Goal: Information Seeking & Learning: Find specific fact

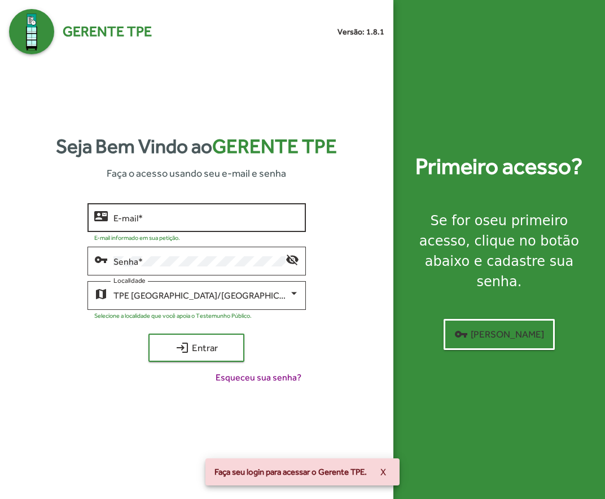
click at [180, 224] on div "E-mail *" at bounding box center [206, 216] width 186 height 31
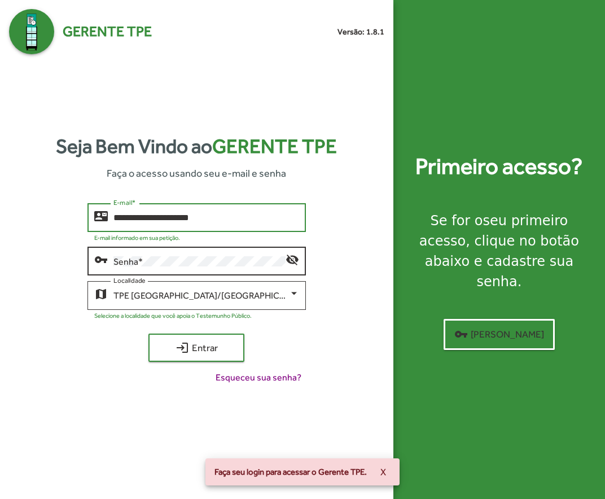
type input "**********"
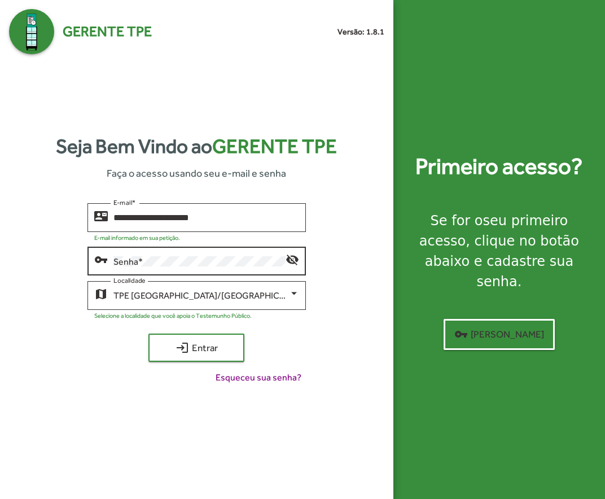
click at [196, 252] on div "Senha *" at bounding box center [199, 259] width 173 height 31
click at [288, 261] on mat-icon "visibility_off" at bounding box center [292, 259] width 14 height 14
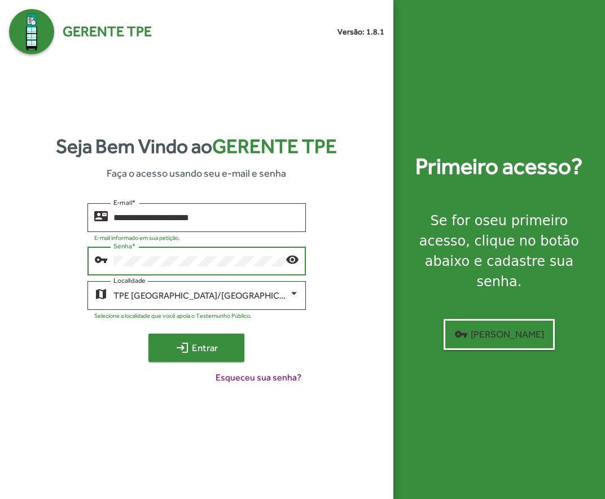
click at [214, 350] on span "login Entrar" at bounding box center [197, 347] width 76 height 20
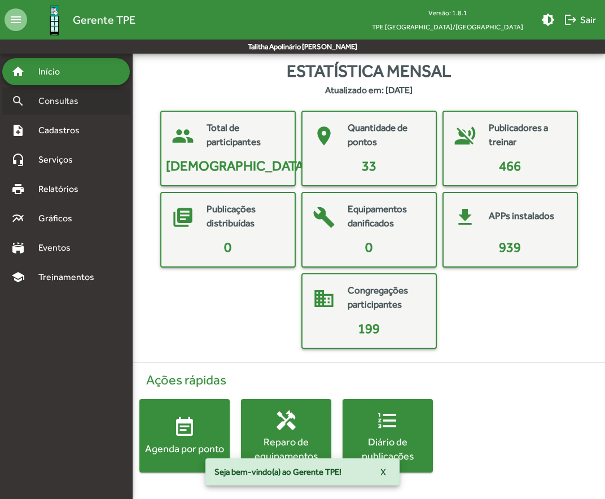
click at [67, 100] on span "Consultas" at bounding box center [62, 101] width 61 height 14
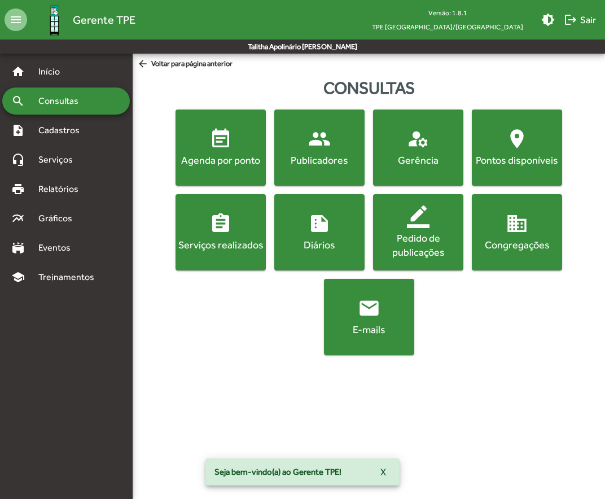
click at [337, 162] on div "Publicadores" at bounding box center [319, 160] width 86 height 14
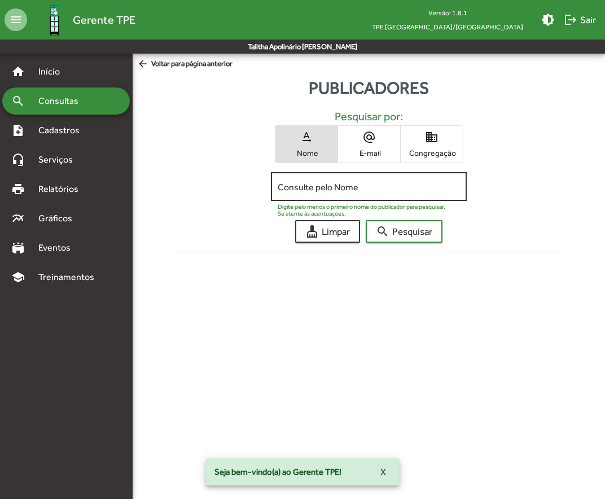
click at [332, 186] on input "Consulte pelo Nome" at bounding box center [369, 187] width 182 height 10
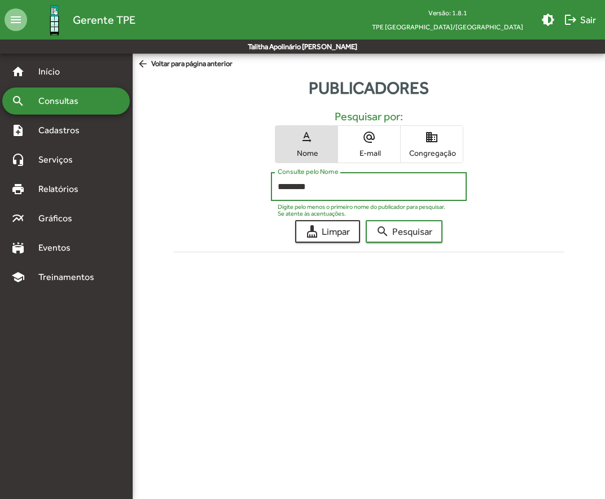
type input "********"
click at [366, 220] on button "search Pesquisar" at bounding box center [404, 231] width 77 height 23
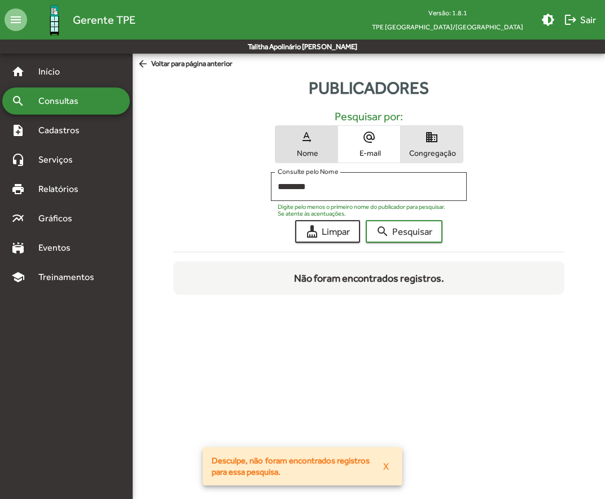
click at [437, 151] on span "Congregação" at bounding box center [431, 153] width 56 height 10
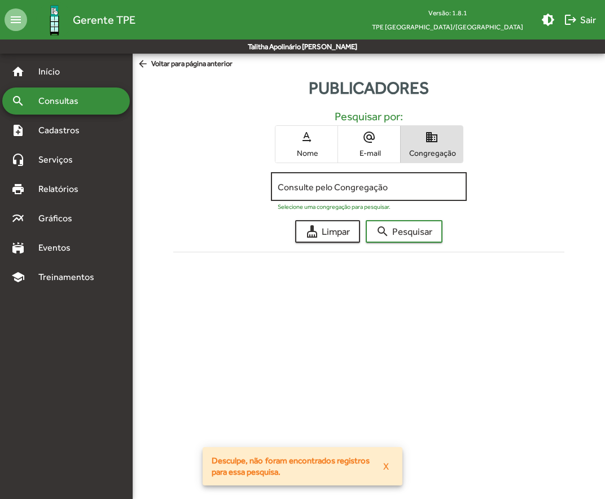
click at [358, 182] on input "Consulte pelo Congregação" at bounding box center [369, 187] width 182 height 10
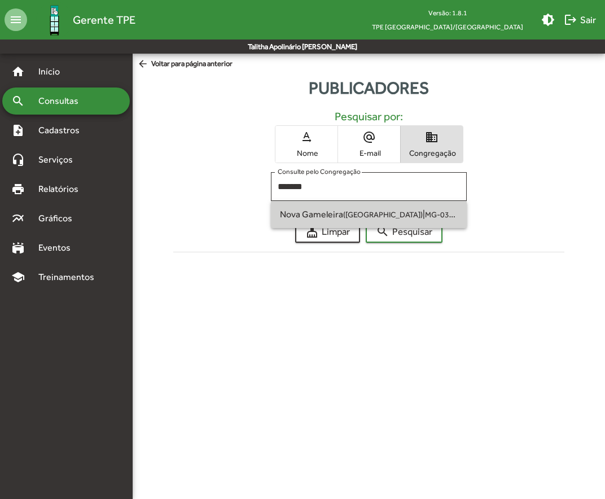
click at [357, 213] on small "([GEOGRAPHIC_DATA])" at bounding box center [383, 214] width 80 height 9
type input "**********"
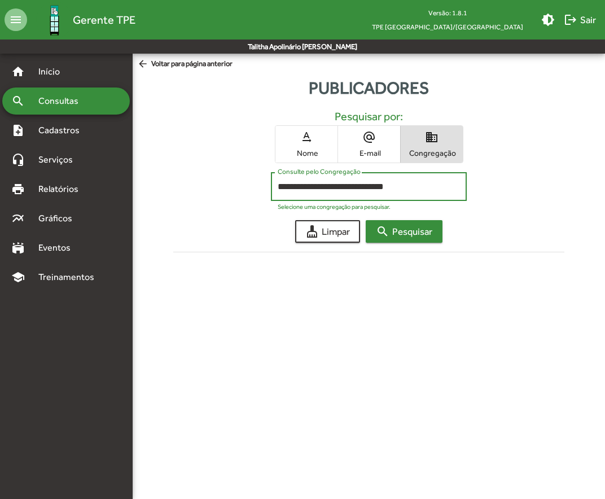
click at [395, 240] on span "search Pesquisar" at bounding box center [404, 231] width 56 height 20
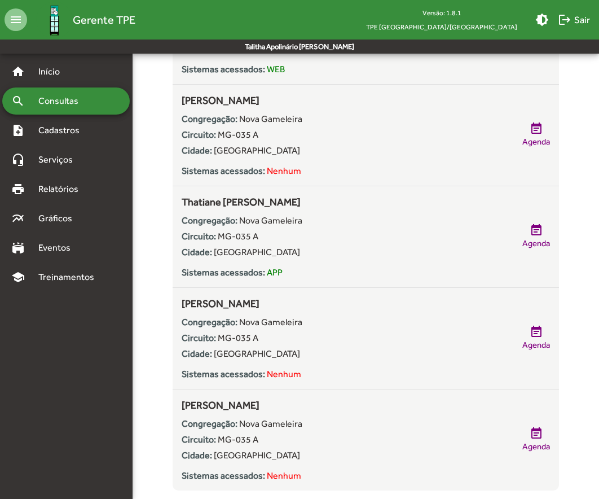
scroll to position [1414, 0]
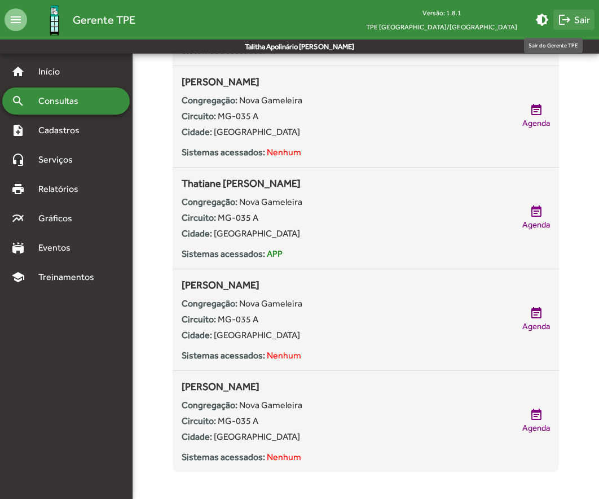
click at [581, 17] on span "logout Sair" at bounding box center [574, 20] width 32 height 20
